Goal: Information Seeking & Learning: Learn about a topic

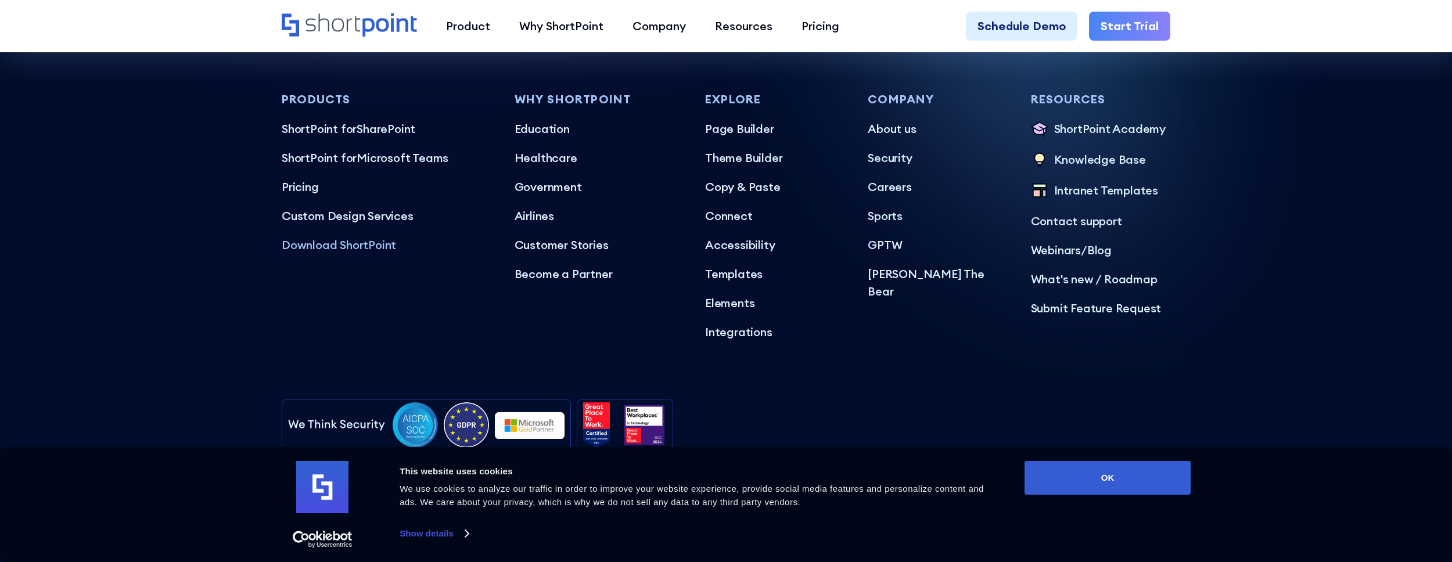
scroll to position [7331, 0]
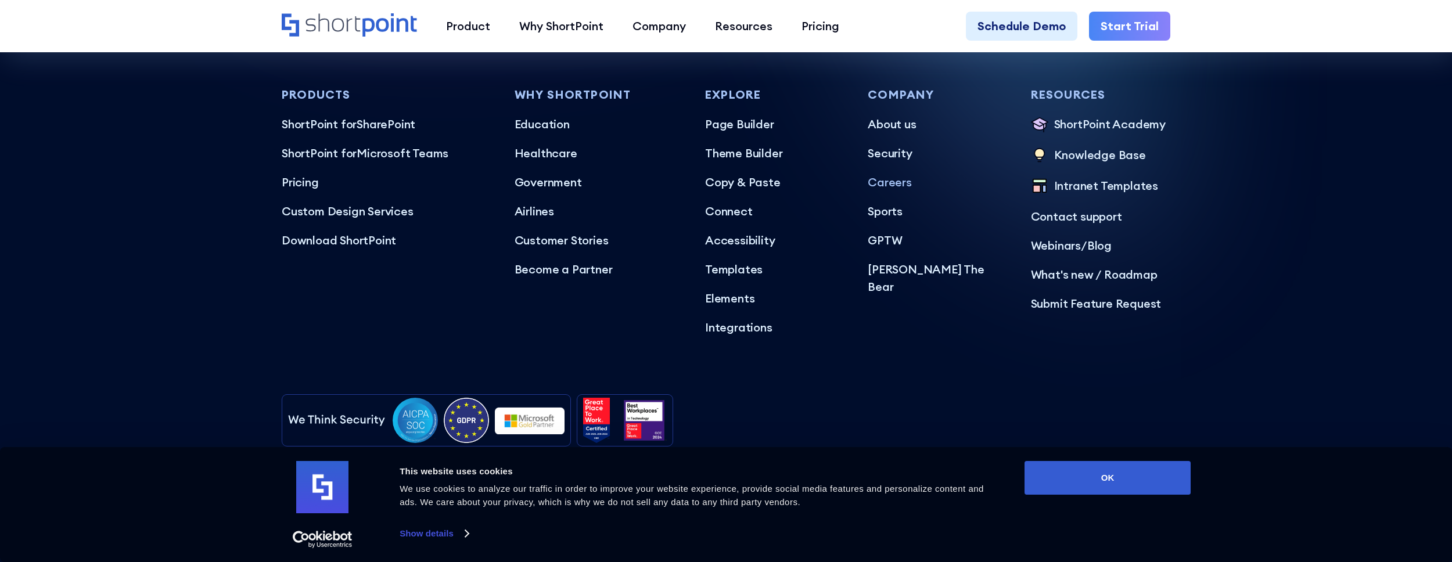
click at [902, 174] on p "Careers" at bounding box center [937, 182] width 139 height 17
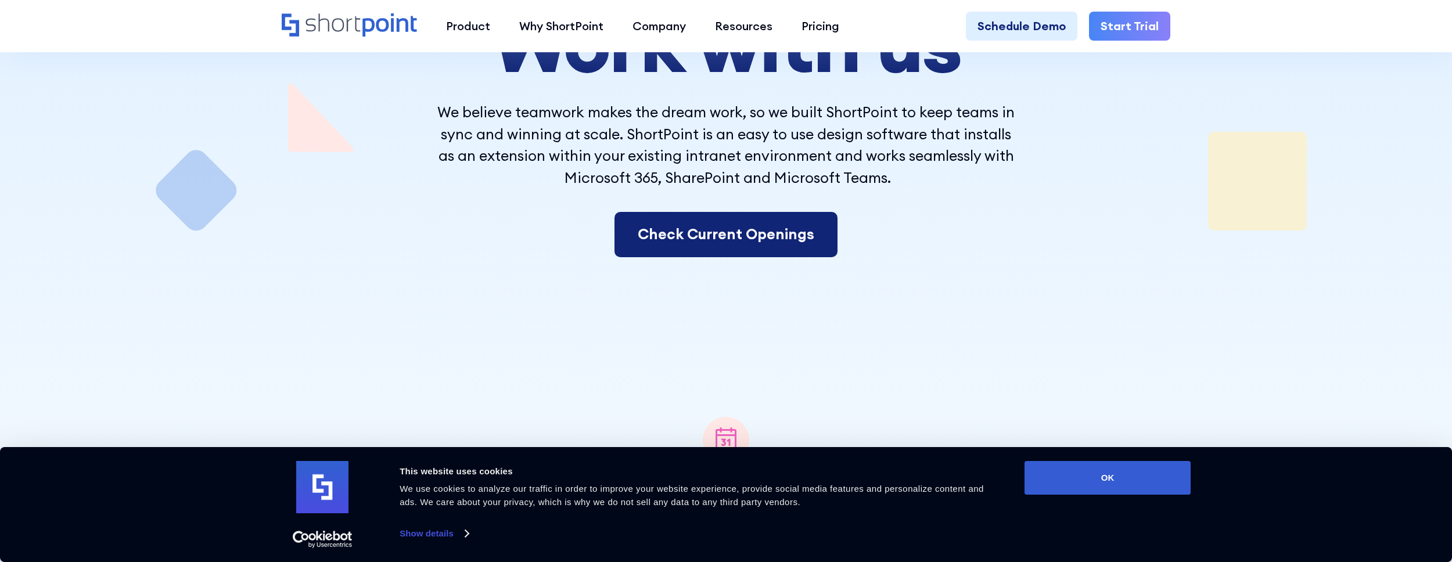
click at [784, 239] on link "Check Current Openings" at bounding box center [725, 234] width 223 height 45
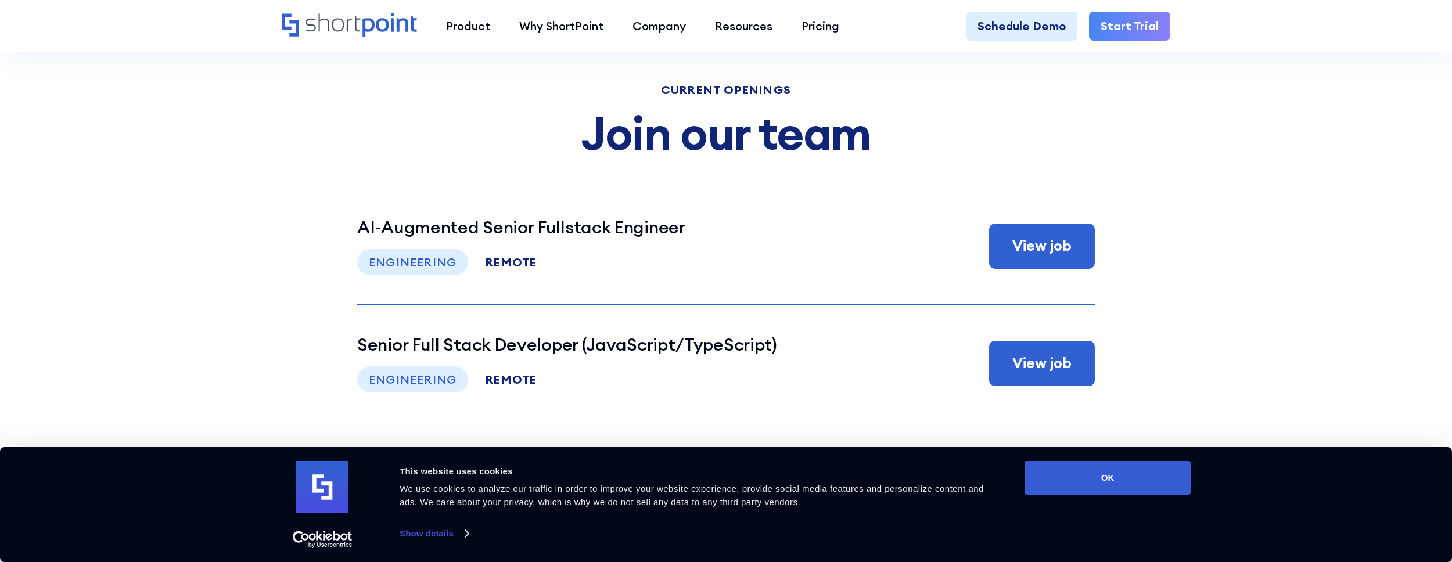
scroll to position [6261, 0]
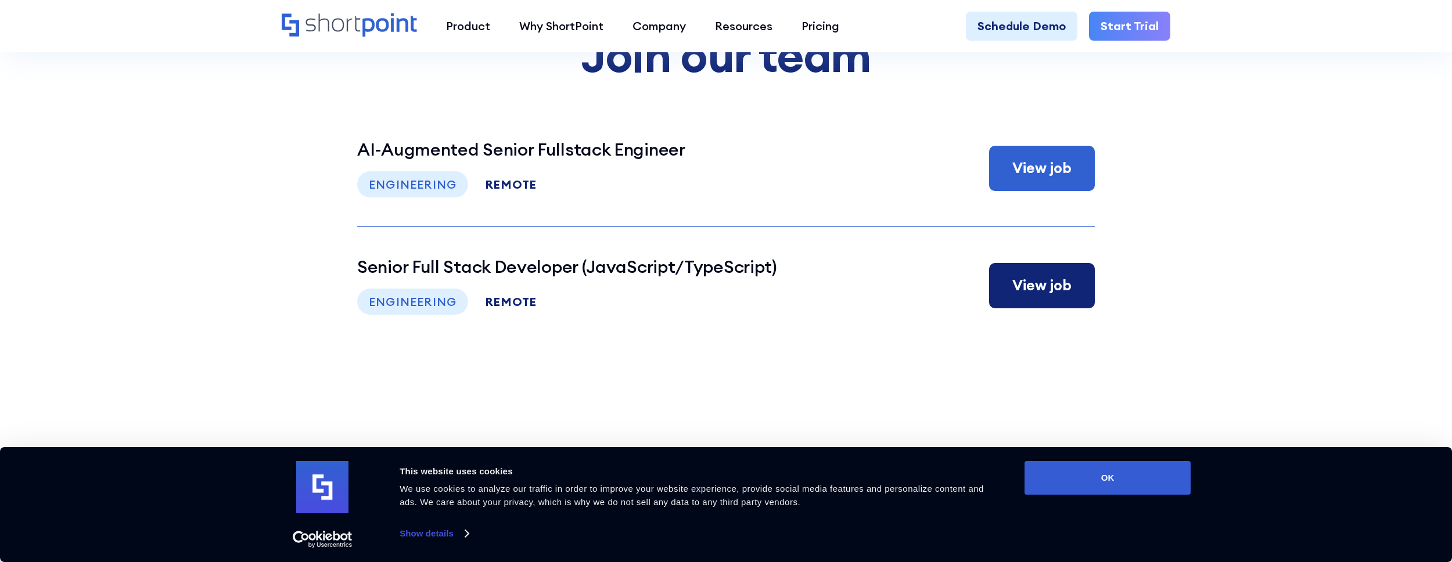
click at [608, 271] on h3 "Senior Full Stack Developer (JavaScript/TypeScript)" at bounding box center [567, 266] width 420 height 21
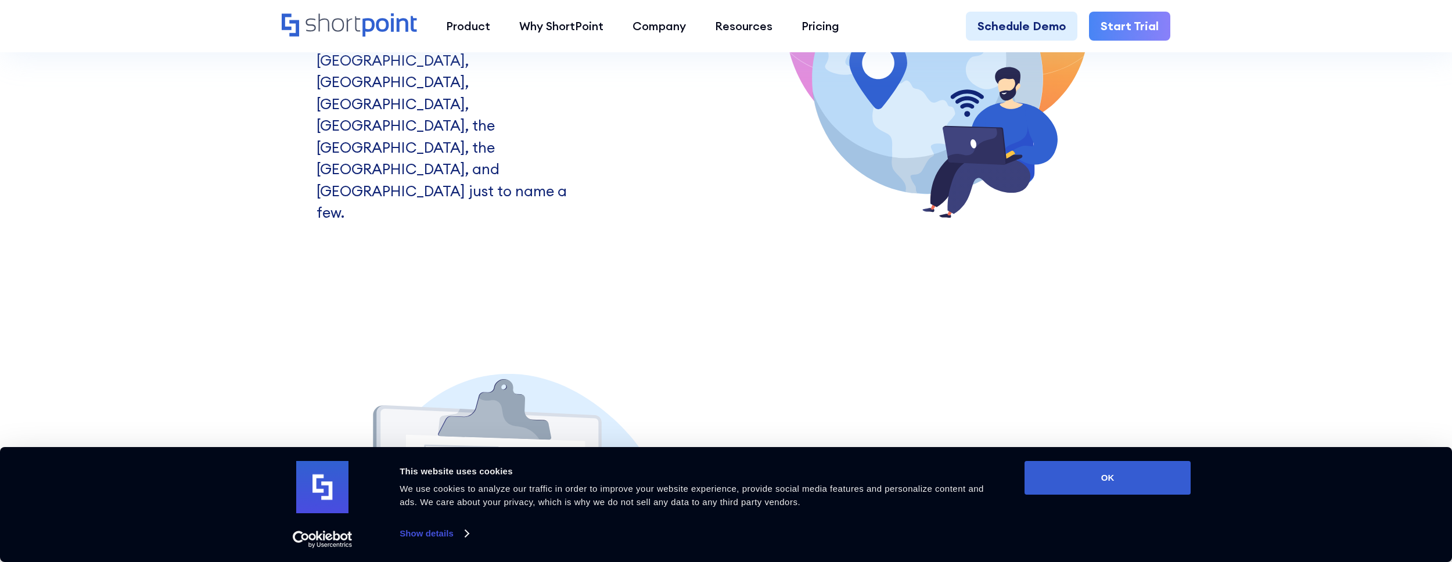
scroll to position [0, 0]
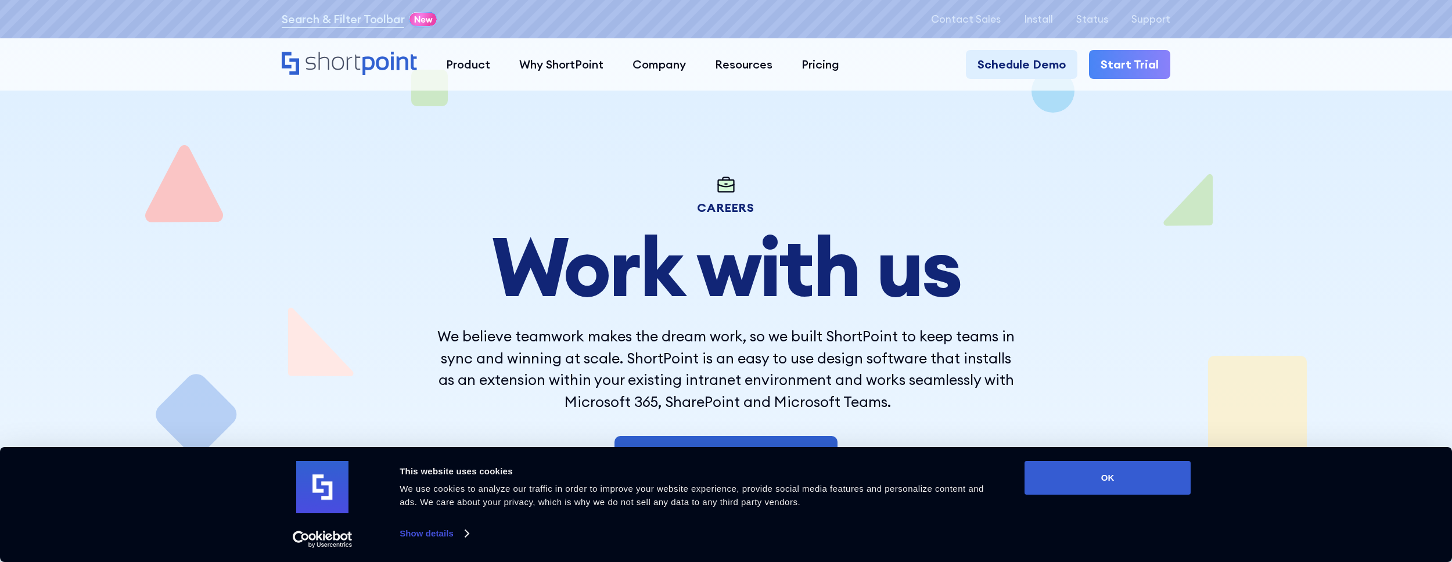
click at [349, 70] on icon "Home" at bounding box center [349, 63] width 135 height 23
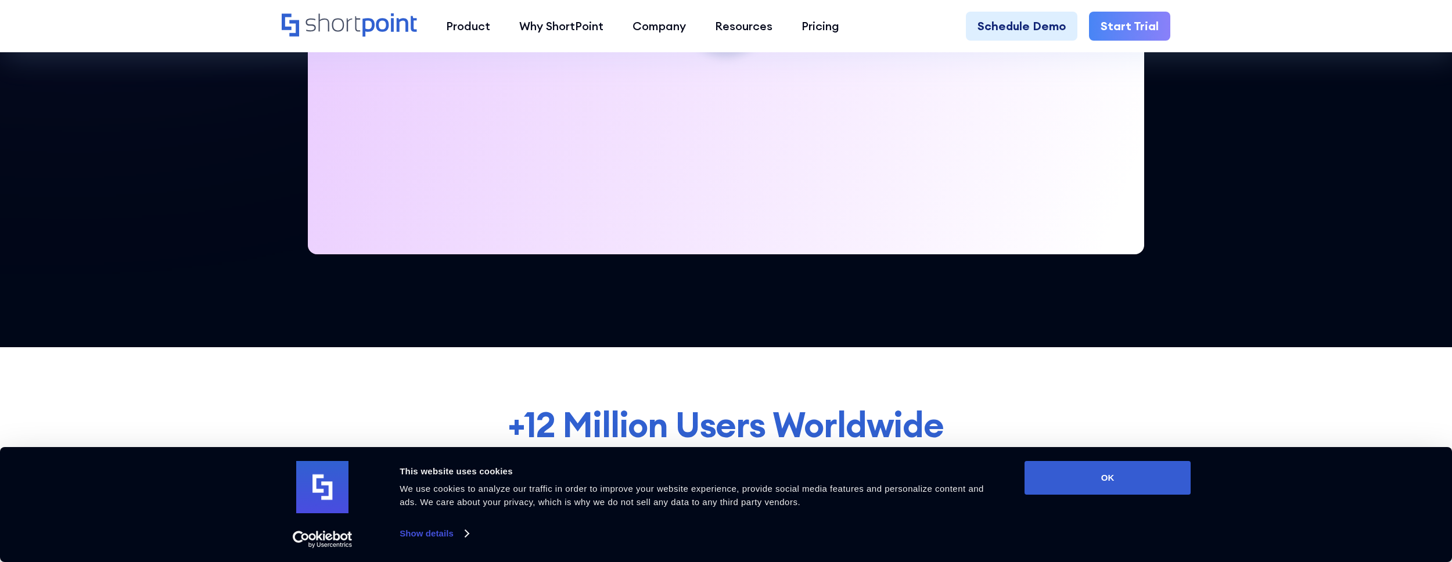
scroll to position [906, 0]
